Goal: Task Accomplishment & Management: Complete application form

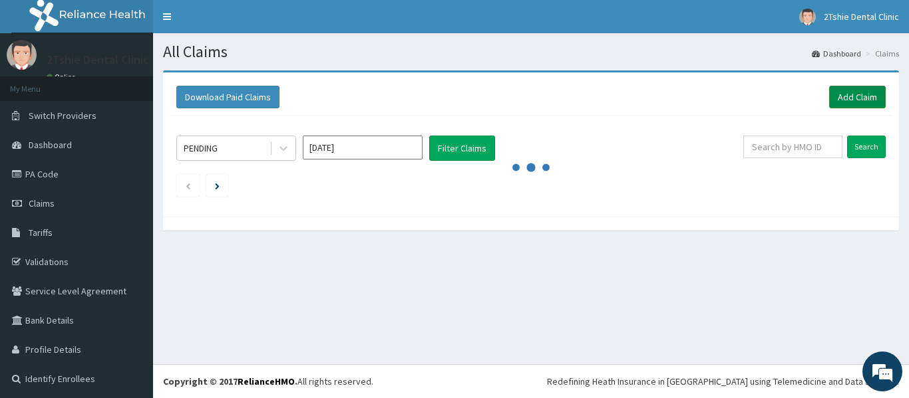
click at [852, 94] on link "Add Claim" at bounding box center [857, 97] width 57 height 23
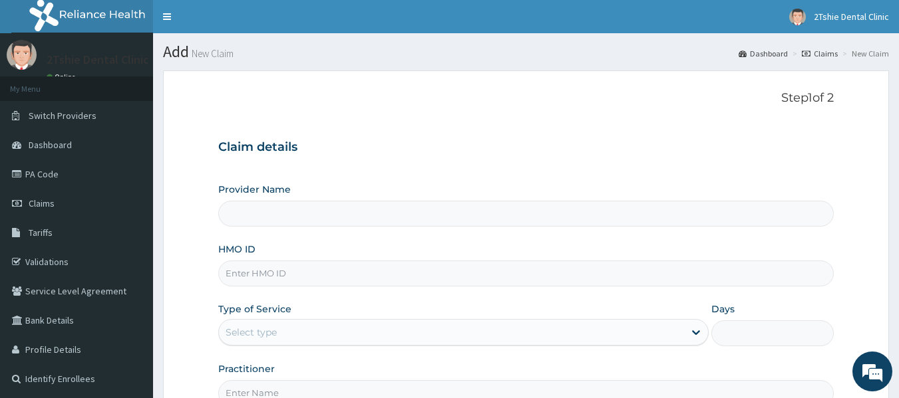
click at [261, 281] on input "HMO ID" at bounding box center [526, 274] width 616 height 26
type input "2Tshie dental Clinic"
type input "MPP/10125/A"
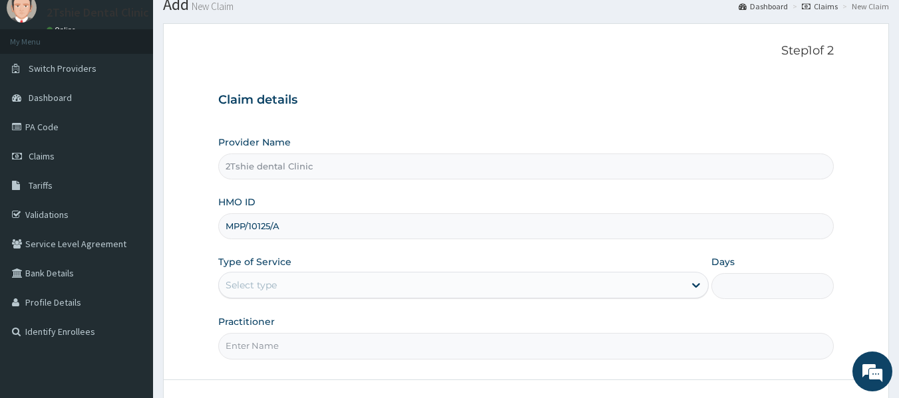
scroll to position [67, 0]
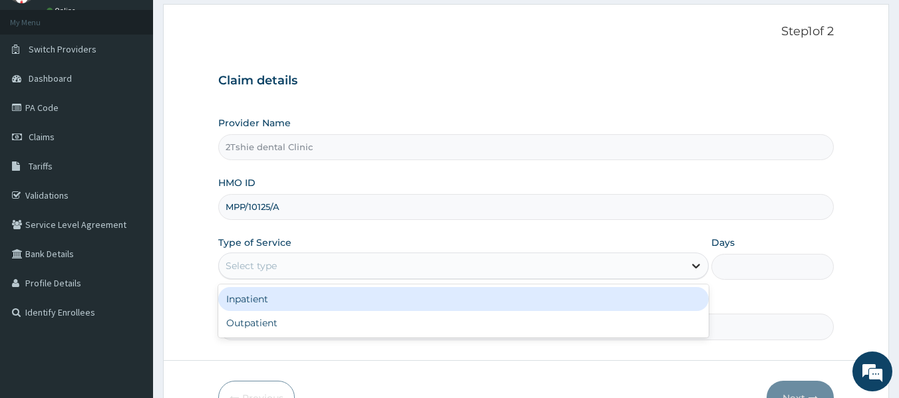
click at [695, 266] on icon at bounding box center [695, 265] width 13 height 13
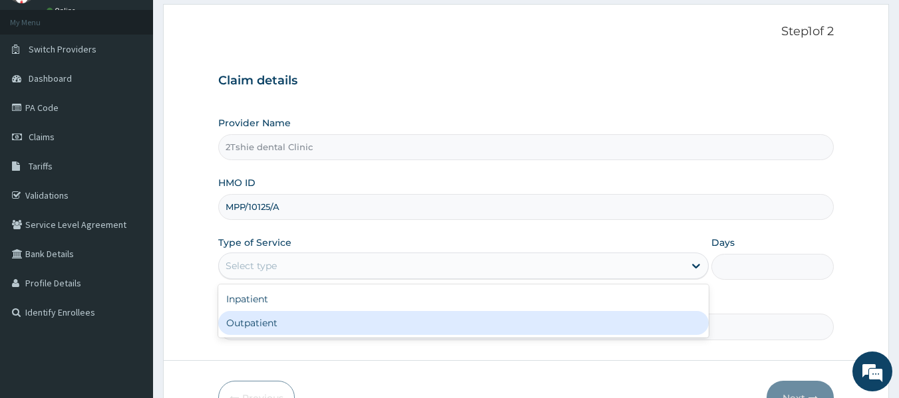
click at [281, 327] on div "Outpatient" at bounding box center [463, 323] width 490 height 24
type input "1"
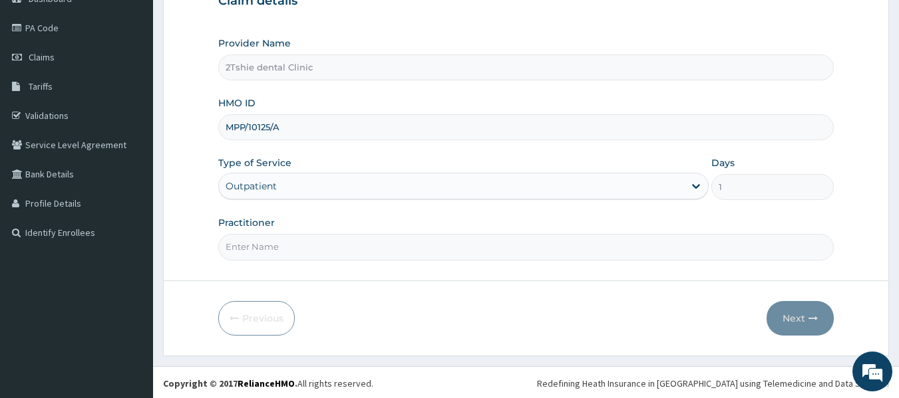
scroll to position [148, 0]
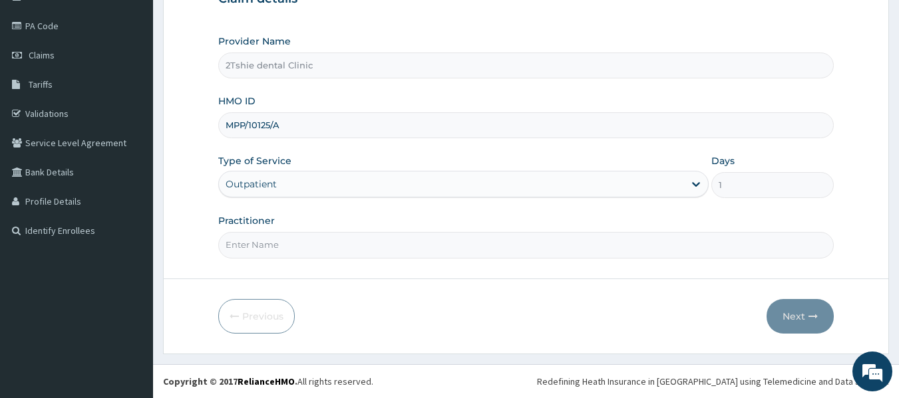
click at [279, 246] on input "Practitioner" at bounding box center [526, 245] width 616 height 26
type input "Dr. Muazu"
click at [791, 309] on button "Next" at bounding box center [799, 316] width 67 height 35
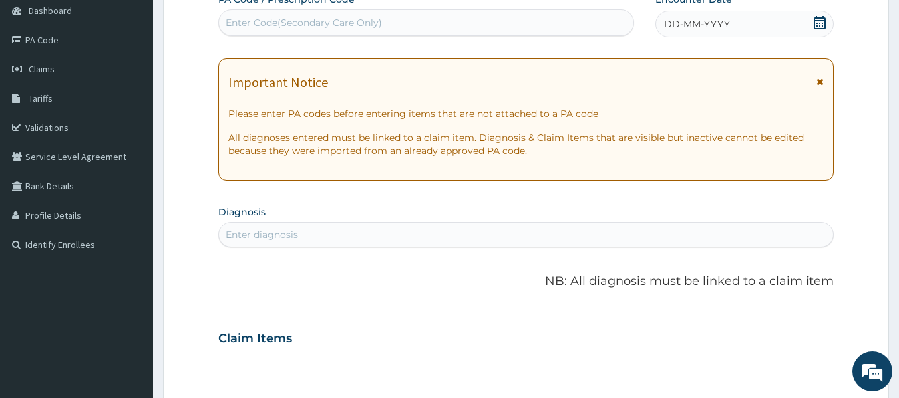
scroll to position [0, 0]
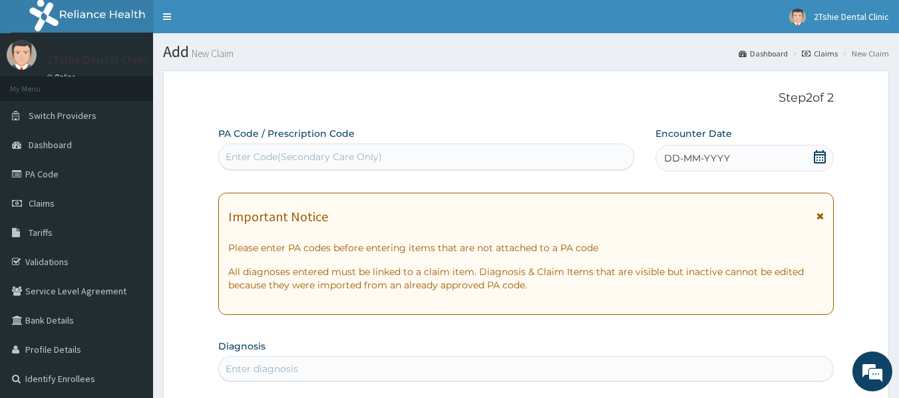
click at [346, 158] on div "Enter Code(Secondary Care Only)" at bounding box center [303, 156] width 156 height 13
click at [714, 159] on span "DD-MM-YYYY" at bounding box center [697, 158] width 66 height 13
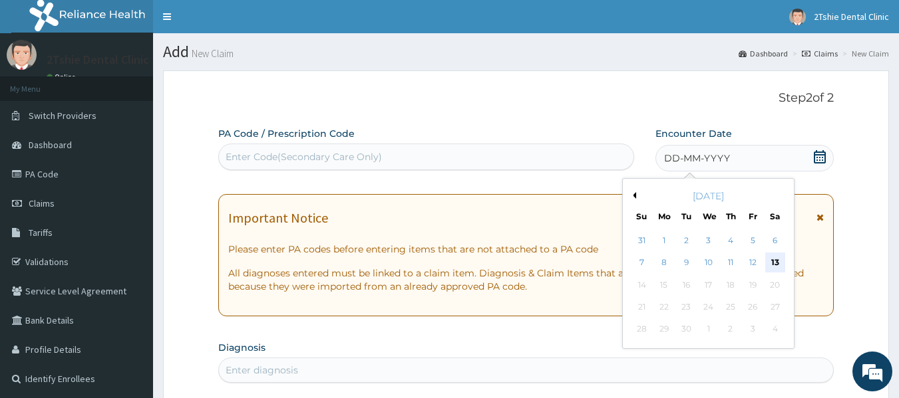
click at [775, 263] on div "13" at bounding box center [775, 263] width 20 height 20
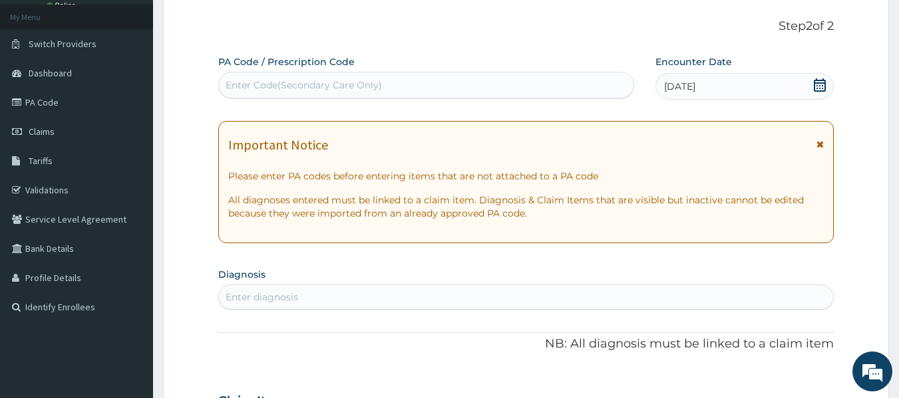
scroll to position [200, 0]
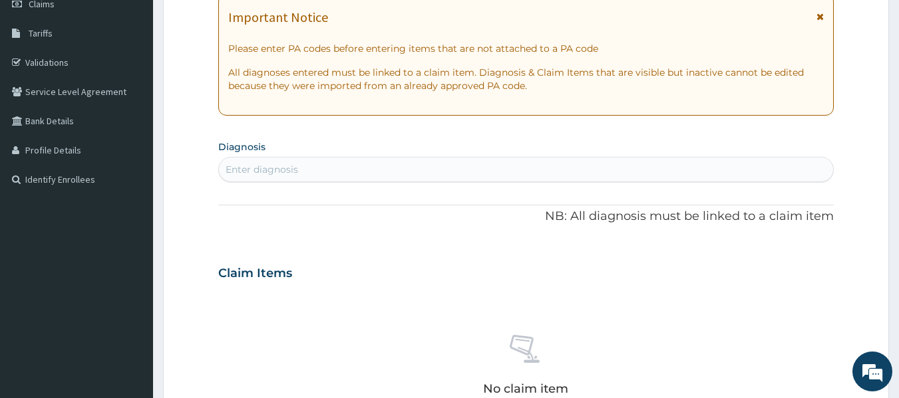
click at [341, 170] on div "Enter diagnosis" at bounding box center [526, 169] width 615 height 21
type input "cari"
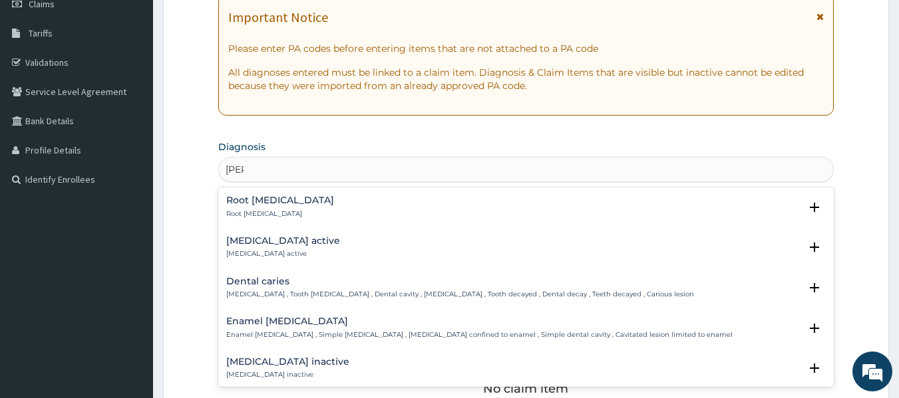
click at [279, 284] on h4 "Dental caries" at bounding box center [460, 282] width 468 height 10
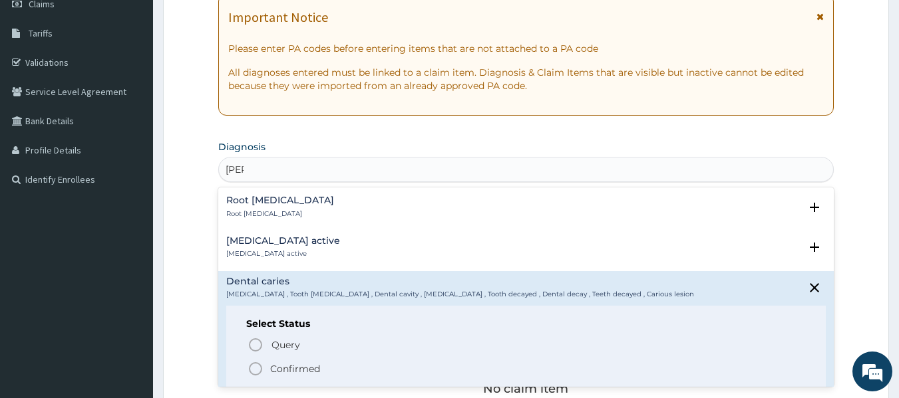
click at [254, 370] on icon "status option filled" at bounding box center [255, 369] width 16 height 16
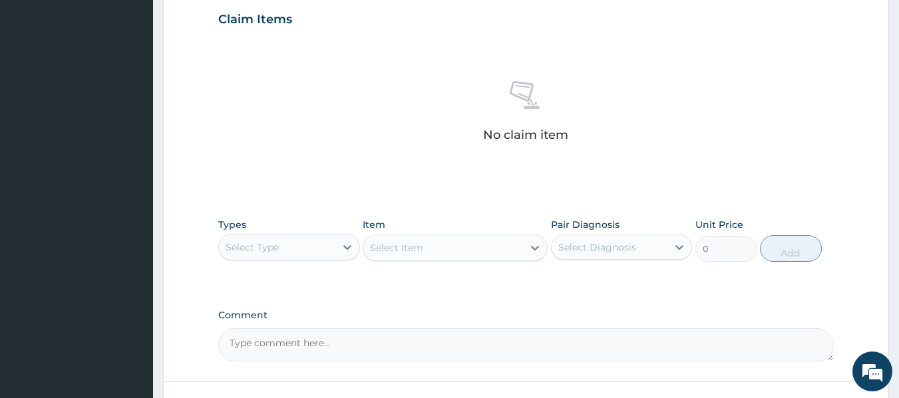
scroll to position [466, 0]
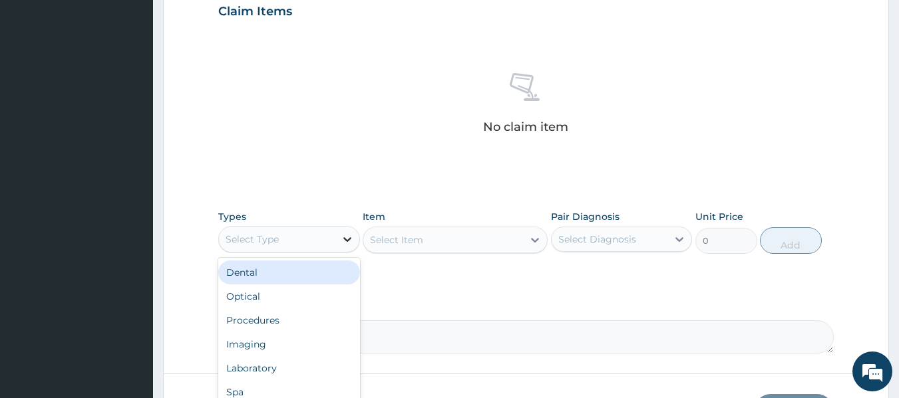
click at [347, 241] on icon at bounding box center [347, 239] width 8 height 5
click at [312, 278] on div "Dental" at bounding box center [289, 273] width 142 height 24
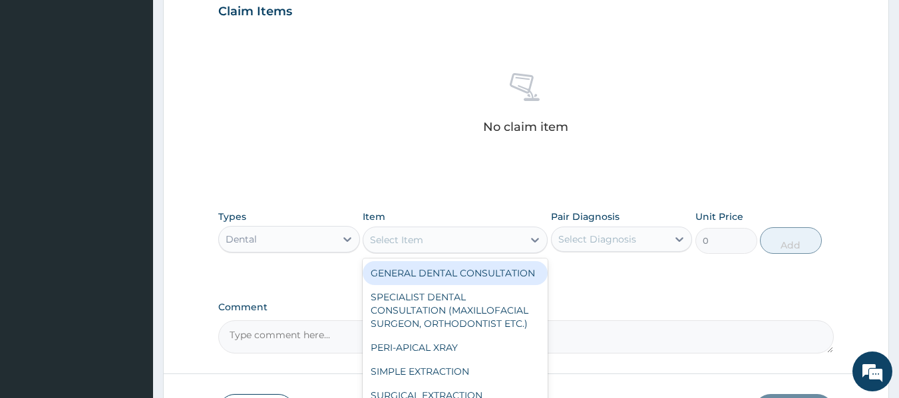
click at [521, 239] on div "Select Item" at bounding box center [443, 239] width 160 height 21
click at [418, 277] on div "GENERAL DENTAL CONSULTATION" at bounding box center [454, 273] width 185 height 24
type input "5000"
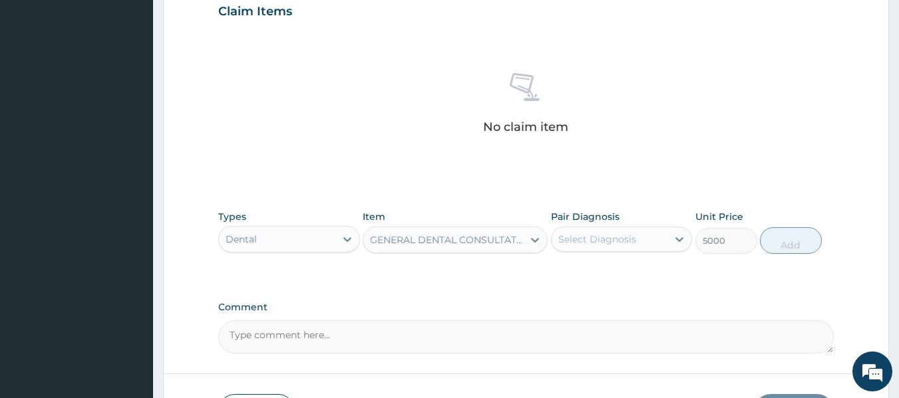
click at [666, 237] on div "Select Diagnosis" at bounding box center [609, 239] width 116 height 21
click at [585, 270] on label "Dental caries" at bounding box center [604, 271] width 63 height 13
checkbox input "true"
click at [791, 243] on button "Add" at bounding box center [791, 240] width 62 height 27
type input "0"
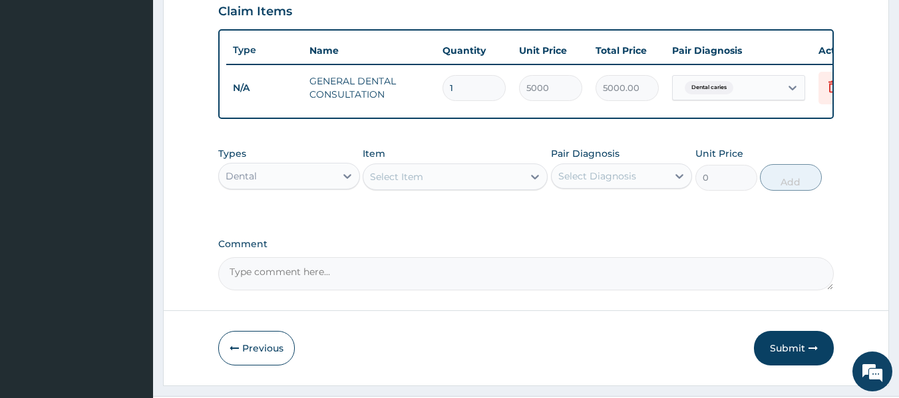
scroll to position [507, 0]
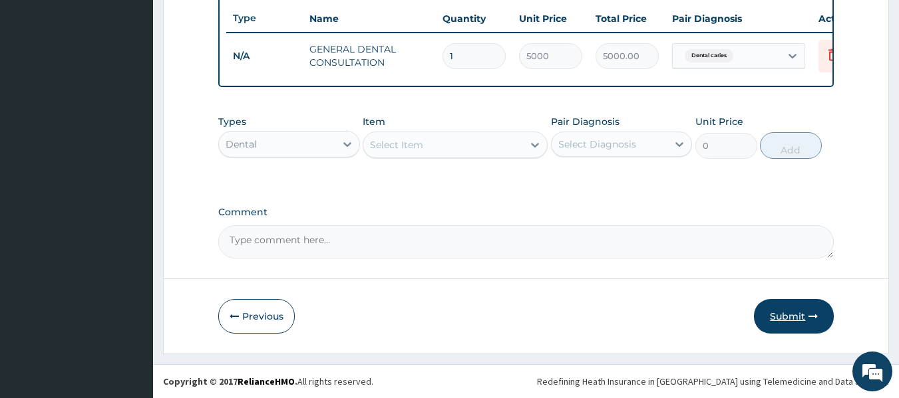
click at [798, 311] on button "Submit" at bounding box center [794, 316] width 80 height 35
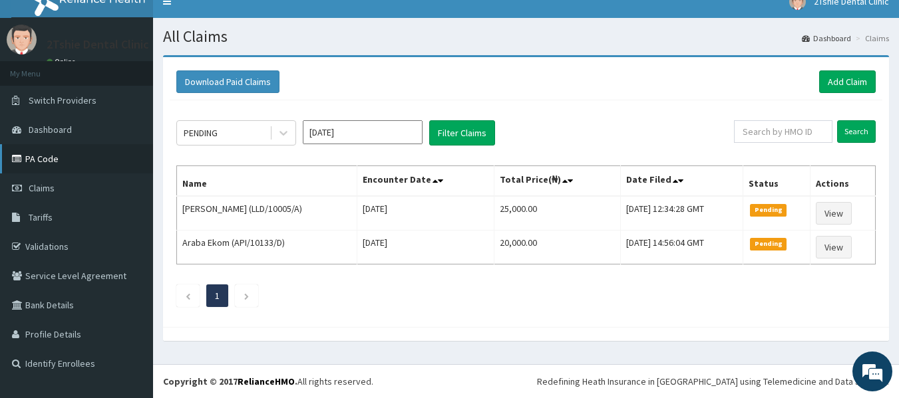
click at [70, 165] on link "PA Code" at bounding box center [76, 158] width 153 height 29
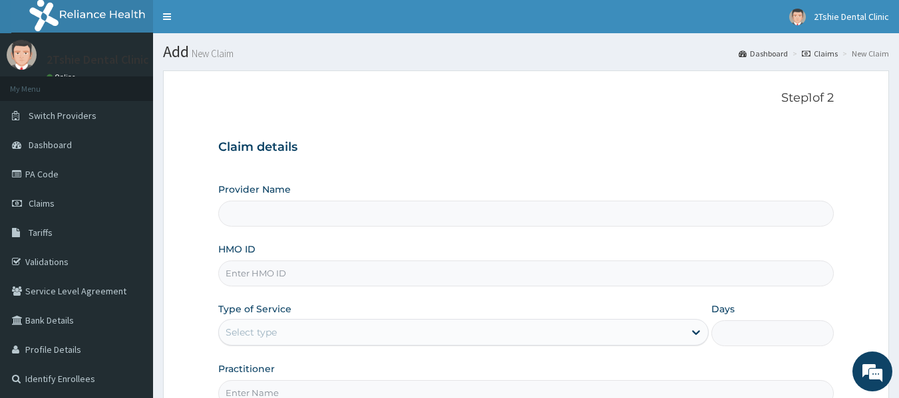
type input "2Tshie dental Clinic"
click at [276, 277] on input "HMO ID" at bounding box center [526, 274] width 616 height 26
type input "MPP/10125/A"
click at [312, 341] on div "Select type" at bounding box center [451, 332] width 465 height 21
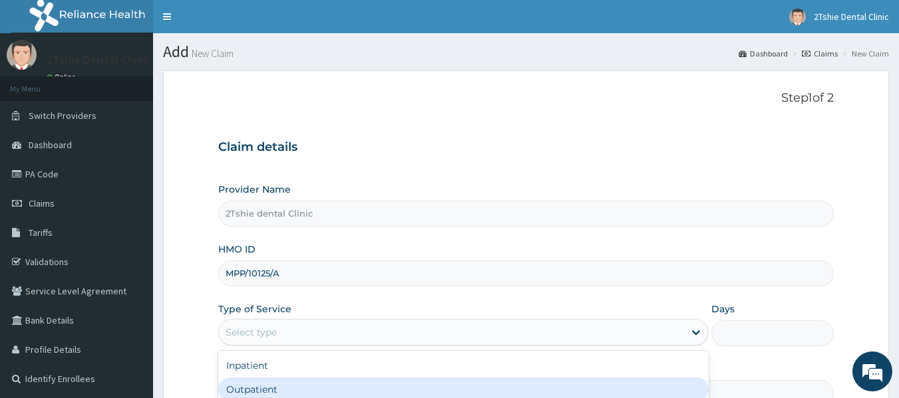
click at [285, 384] on div "Outpatient" at bounding box center [463, 390] width 490 height 24
type input "1"
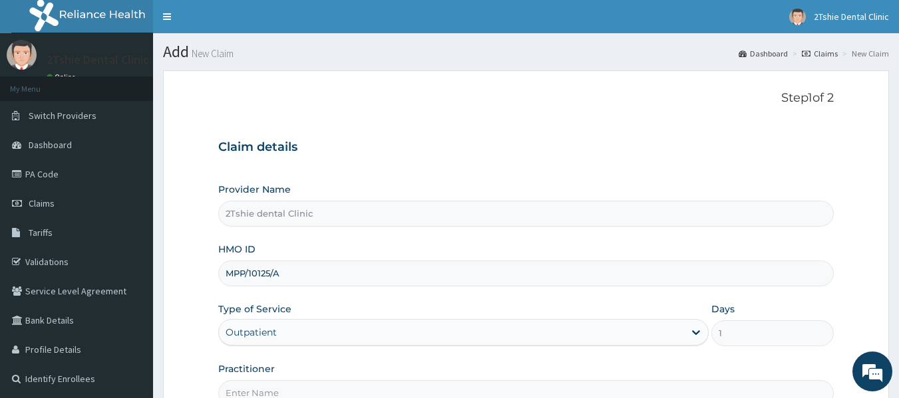
scroll to position [67, 0]
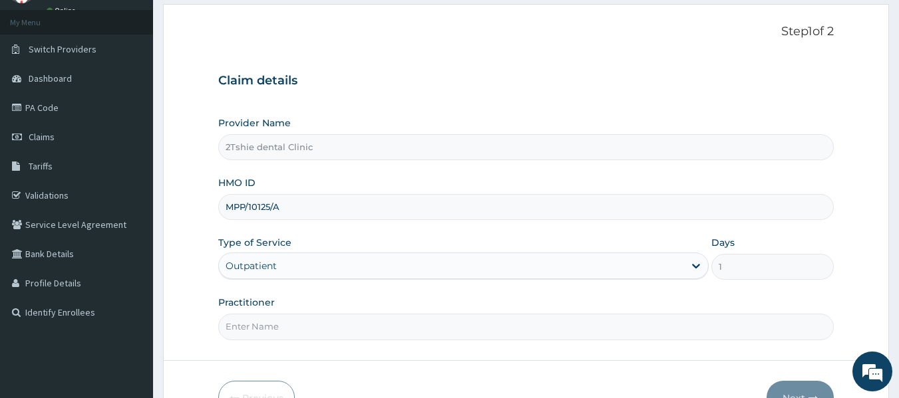
click at [303, 337] on input "Practitioner" at bounding box center [526, 327] width 616 height 26
type input "Dr. Timothy"
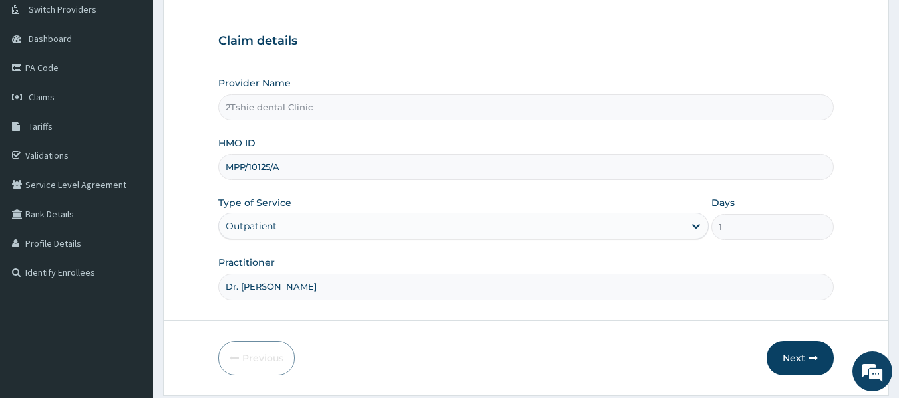
scroll to position [148, 0]
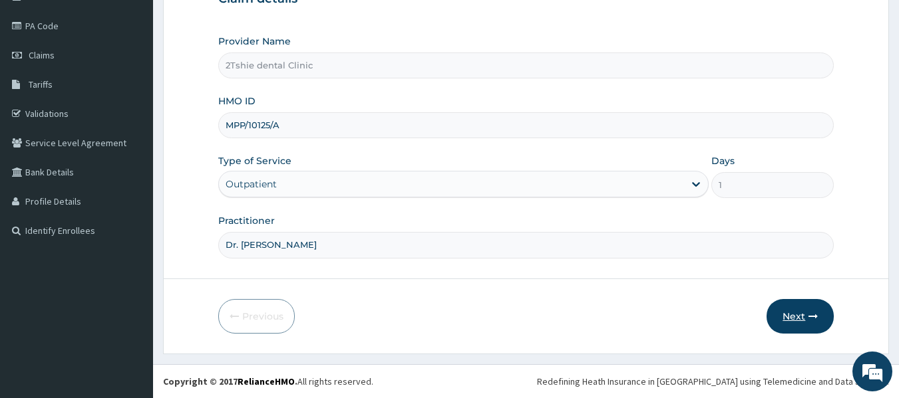
click at [784, 311] on button "Next" at bounding box center [799, 316] width 67 height 35
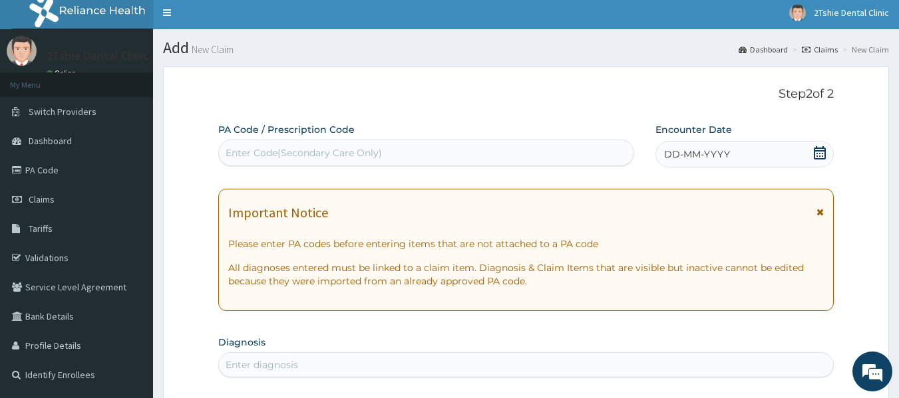
scroll to position [0, 0]
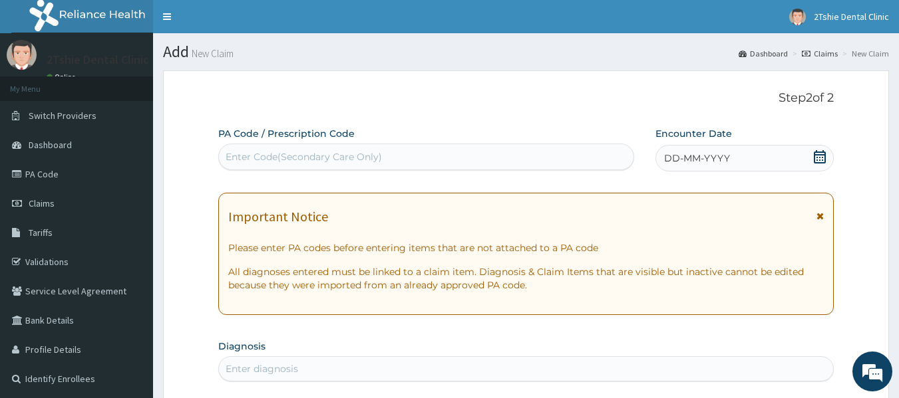
click at [415, 161] on div "Enter Code(Secondary Care Only)" at bounding box center [426, 156] width 415 height 21
paste input "PA/1492D3"
type input "PA/1492D3"
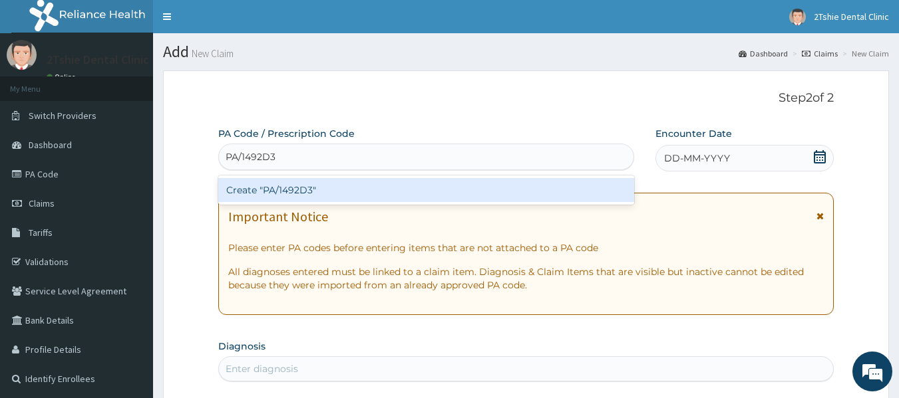
click at [301, 185] on div "Create "PA/1492D3"" at bounding box center [426, 190] width 416 height 24
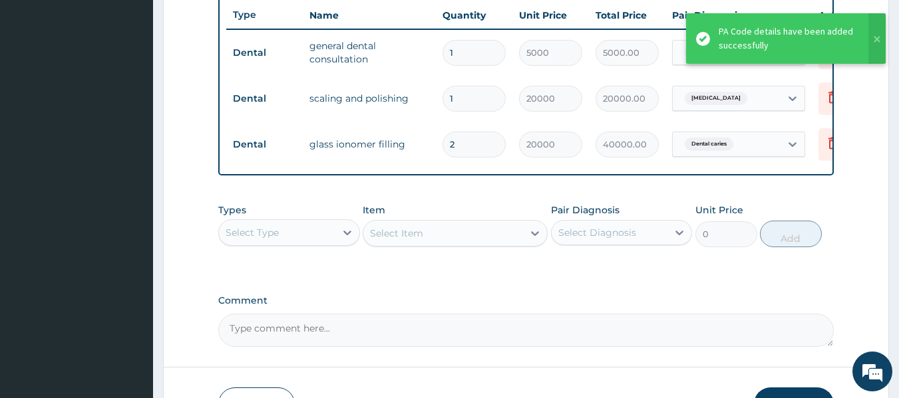
scroll to position [579, 0]
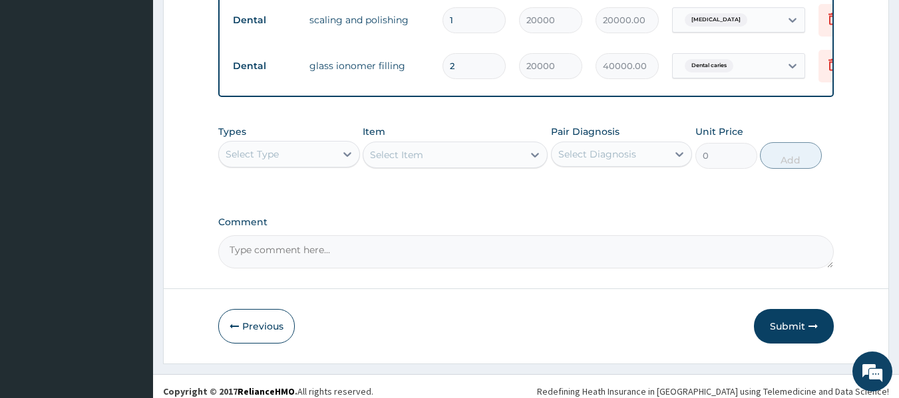
click at [325, 263] on textarea "Comment" at bounding box center [526, 251] width 616 height 33
type textarea "Approved at 25,000"
click at [770, 339] on button "Submit" at bounding box center [794, 326] width 80 height 35
